Goal: Task Accomplishment & Management: Manage account settings

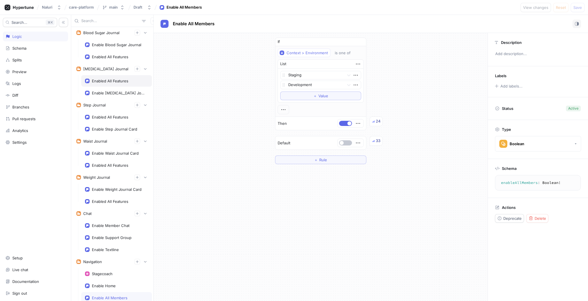
scroll to position [2, 0]
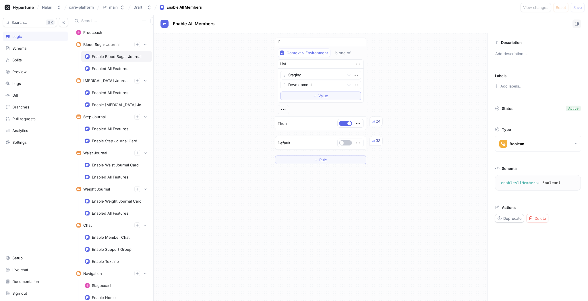
click at [106, 55] on div "Enable Blood Sugar Journal" at bounding box center [116, 56] width 49 height 5
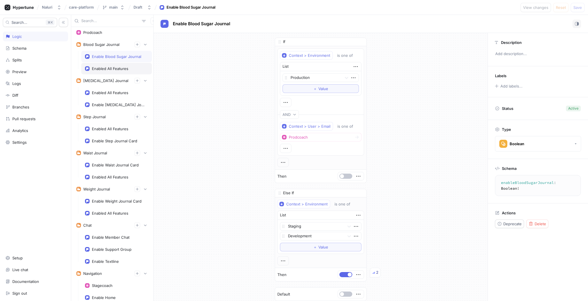
click at [107, 65] on div "Enabled All Features" at bounding box center [116, 68] width 71 height 11
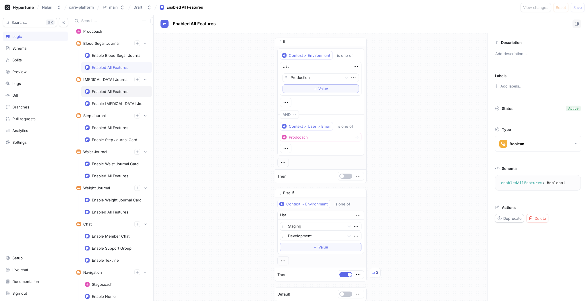
click at [118, 94] on div "Enabled All Features" at bounding box center [116, 91] width 71 height 11
click at [117, 99] on div "Enable [MEDICAL_DATA] Journal Card" at bounding box center [116, 103] width 71 height 11
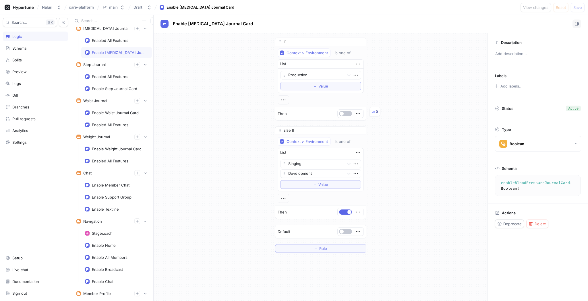
scroll to position [55, 0]
click at [117, 78] on div "Enabled All Features" at bounding box center [110, 75] width 36 height 5
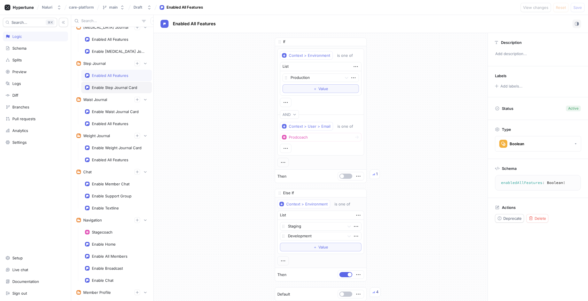
click at [115, 82] on div "Enable Step Journal Card" at bounding box center [116, 87] width 71 height 11
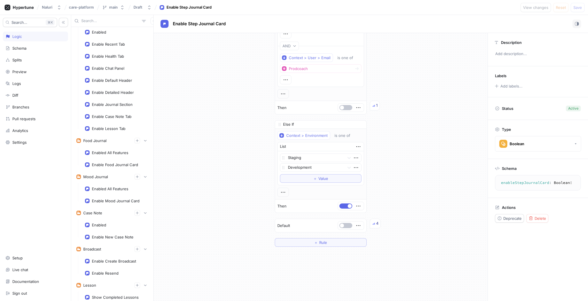
scroll to position [357, 0]
